Goal: Information Seeking & Learning: Learn about a topic

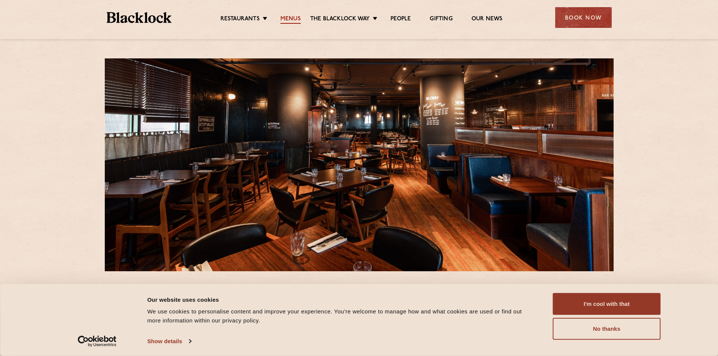
click at [285, 22] on link "Menus" at bounding box center [290, 19] width 20 height 8
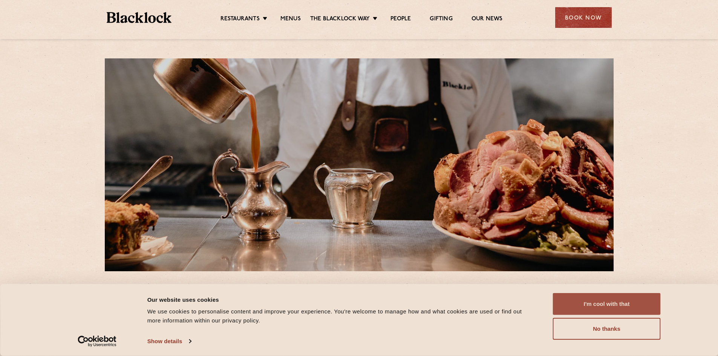
click at [614, 303] on button "I'm cool with that" at bounding box center [607, 304] width 108 height 22
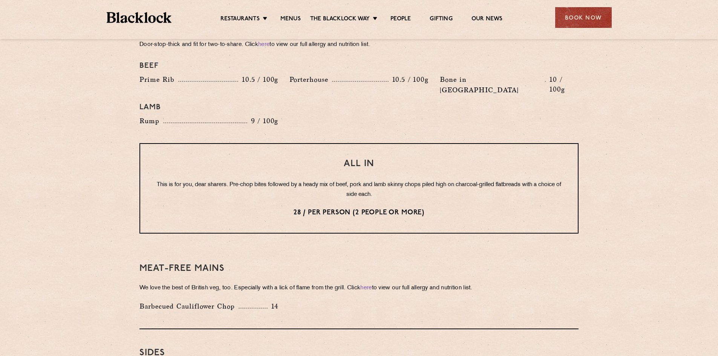
scroll to position [1018, 0]
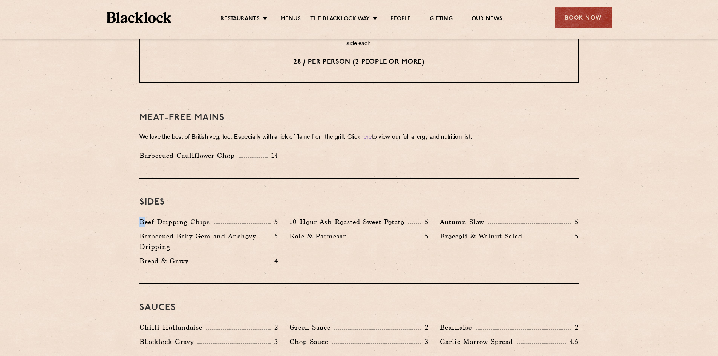
drag, startPoint x: 138, startPoint y: 197, endPoint x: 142, endPoint y: 199, distance: 4.6
click at [142, 217] on div "Beef Dripping Chips 5" at bounding box center [209, 224] width 150 height 14
drag, startPoint x: 140, startPoint y: 236, endPoint x: 138, endPoint y: 242, distance: 6.0
click at [138, 242] on div "Beef Dripping Chips 5 10 Hour Ash Roasted Sweet Potato 5 Autumn Slaw 5 Barbecue…" at bounding box center [359, 244] width 450 height 54
click at [138, 256] on div "Bread & Gravy 4" at bounding box center [209, 263] width 150 height 14
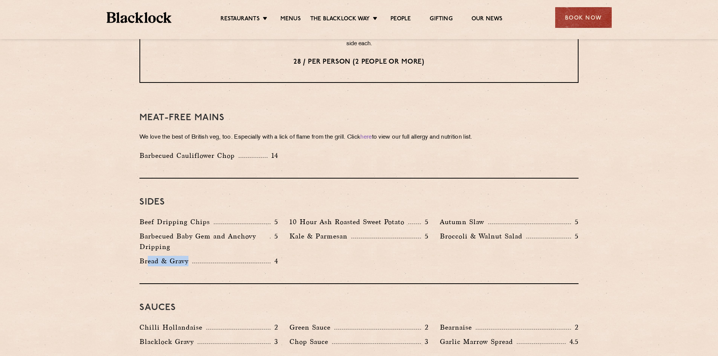
drag, startPoint x: 147, startPoint y: 240, endPoint x: 213, endPoint y: 246, distance: 65.9
click at [213, 256] on div "Bread & Gravy 4" at bounding box center [209, 263] width 150 height 14
click at [256, 256] on div "Bread & Gravy 4" at bounding box center [208, 261] width 139 height 11
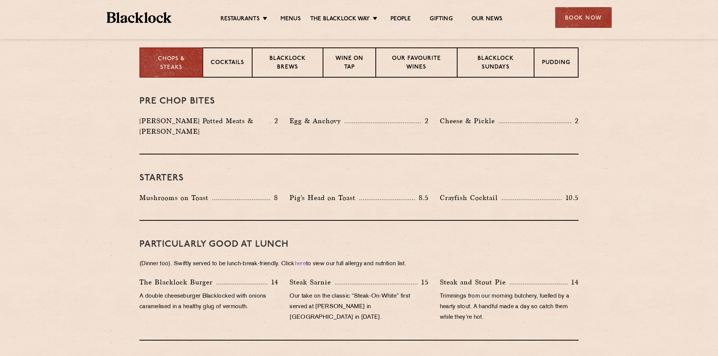
scroll to position [226, 0]
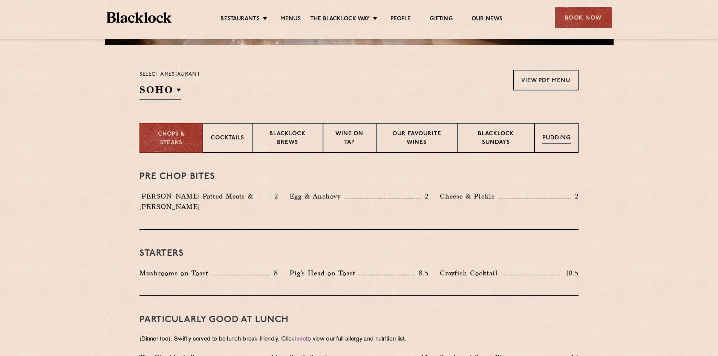
click at [555, 134] on p "Pudding" at bounding box center [556, 138] width 28 height 9
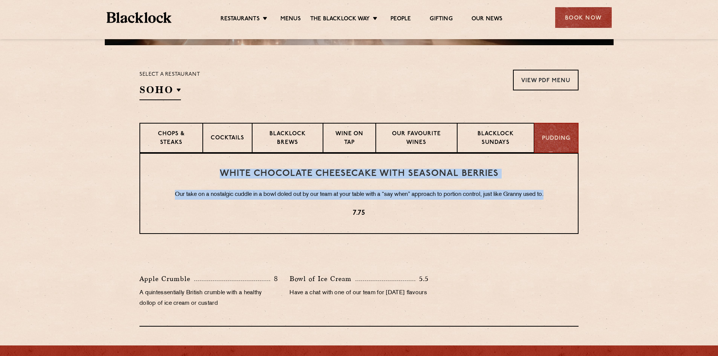
drag, startPoint x: 223, startPoint y: 174, endPoint x: 556, endPoint y: 188, distance: 333.5
click at [556, 188] on div "White Chocolate Cheesecake with Seasonal Berries Our take on a nostalgic cuddle…" at bounding box center [358, 193] width 439 height 81
